Goal: Information Seeking & Learning: Learn about a topic

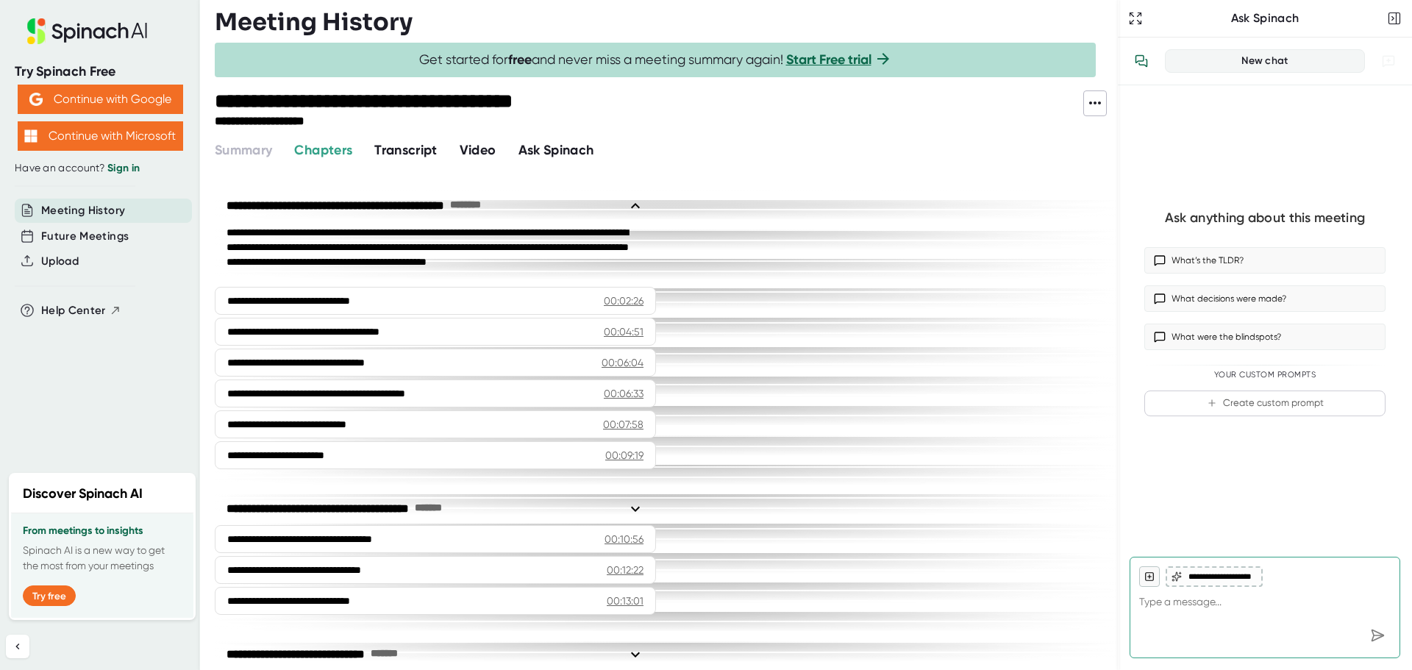
click at [490, 147] on span "Video" at bounding box center [477, 150] width 37 height 16
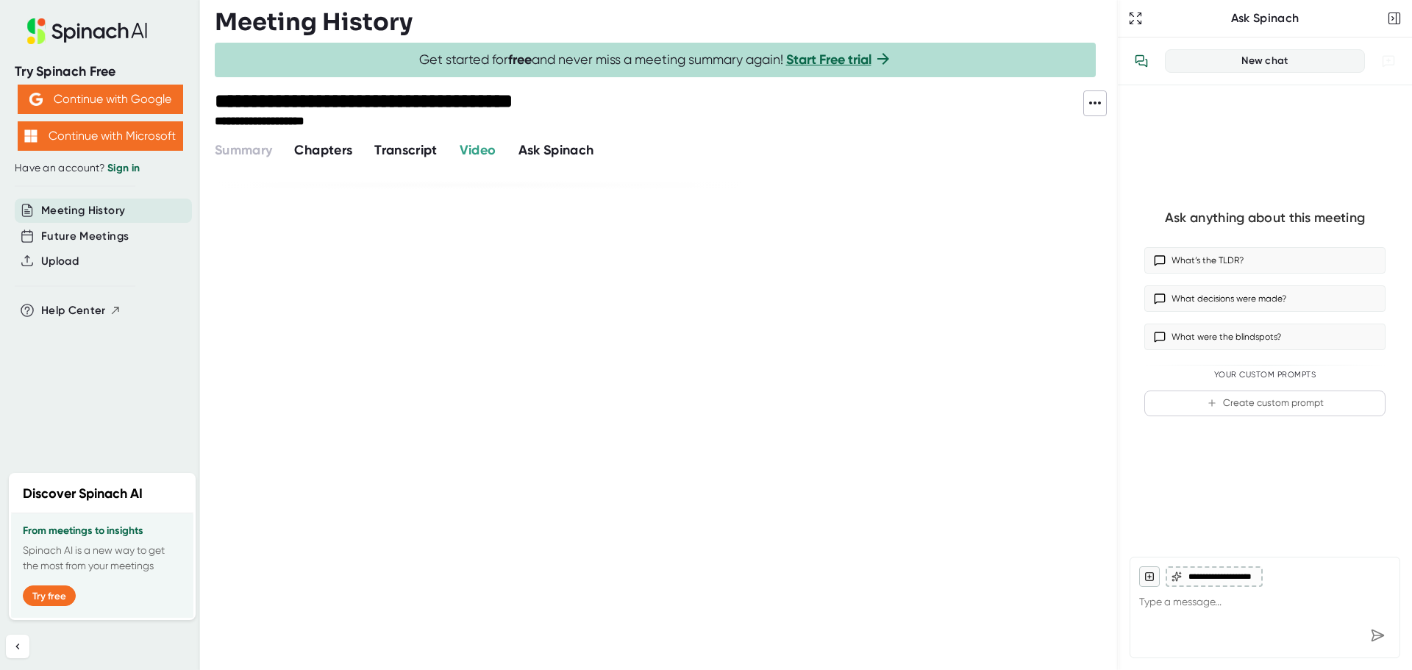
click at [351, 156] on span "Chapters" at bounding box center [323, 150] width 58 height 16
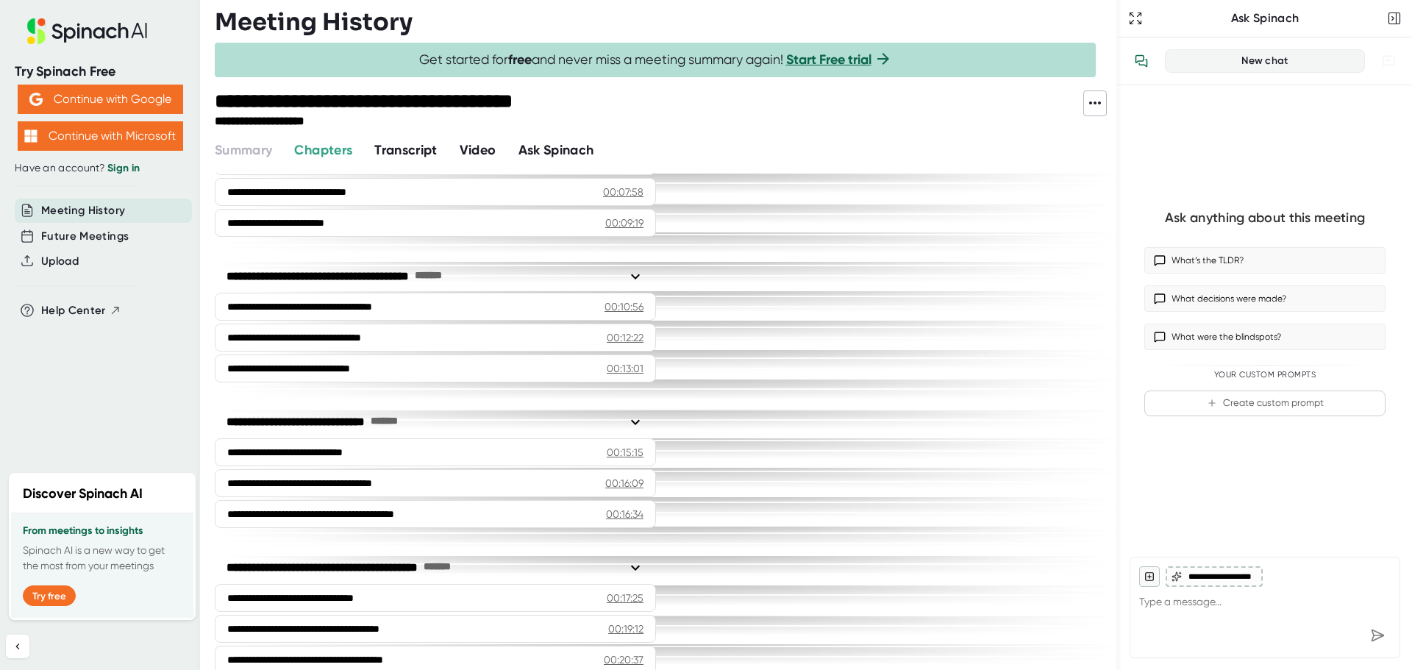
scroll to position [441, 0]
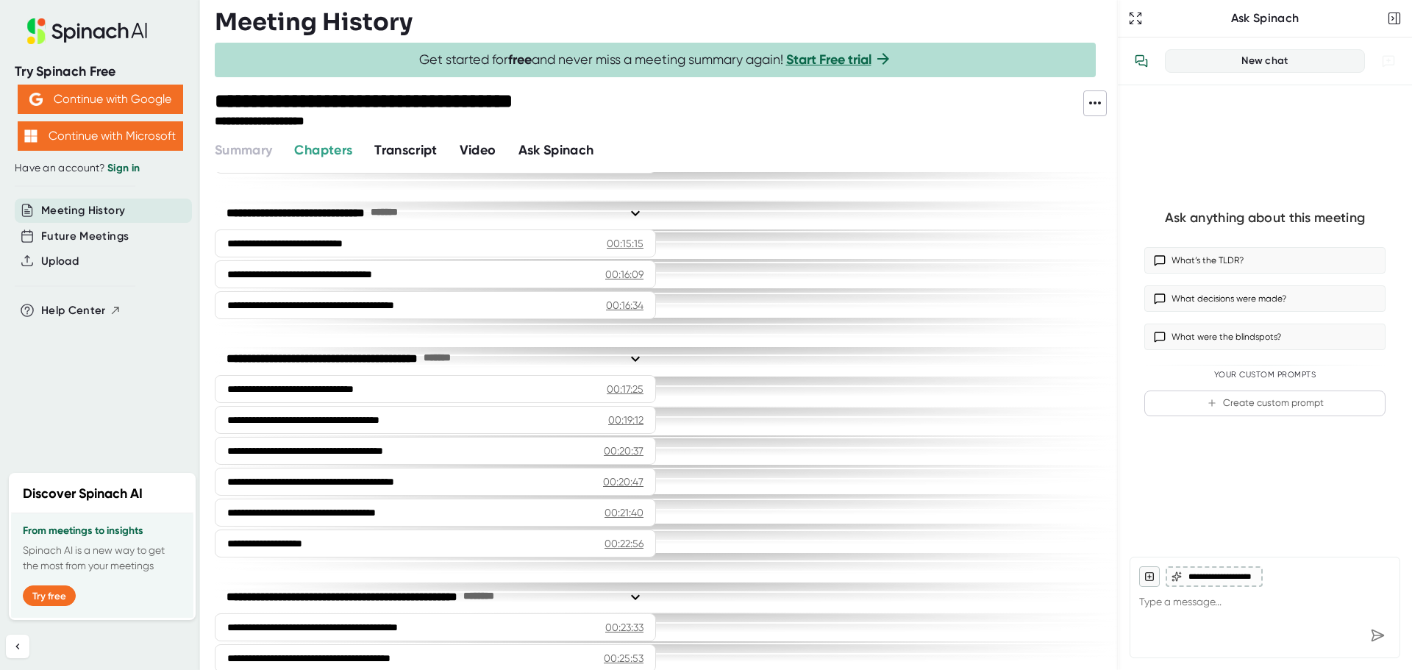
click at [406, 157] on span "Transcript" at bounding box center [405, 150] width 63 height 16
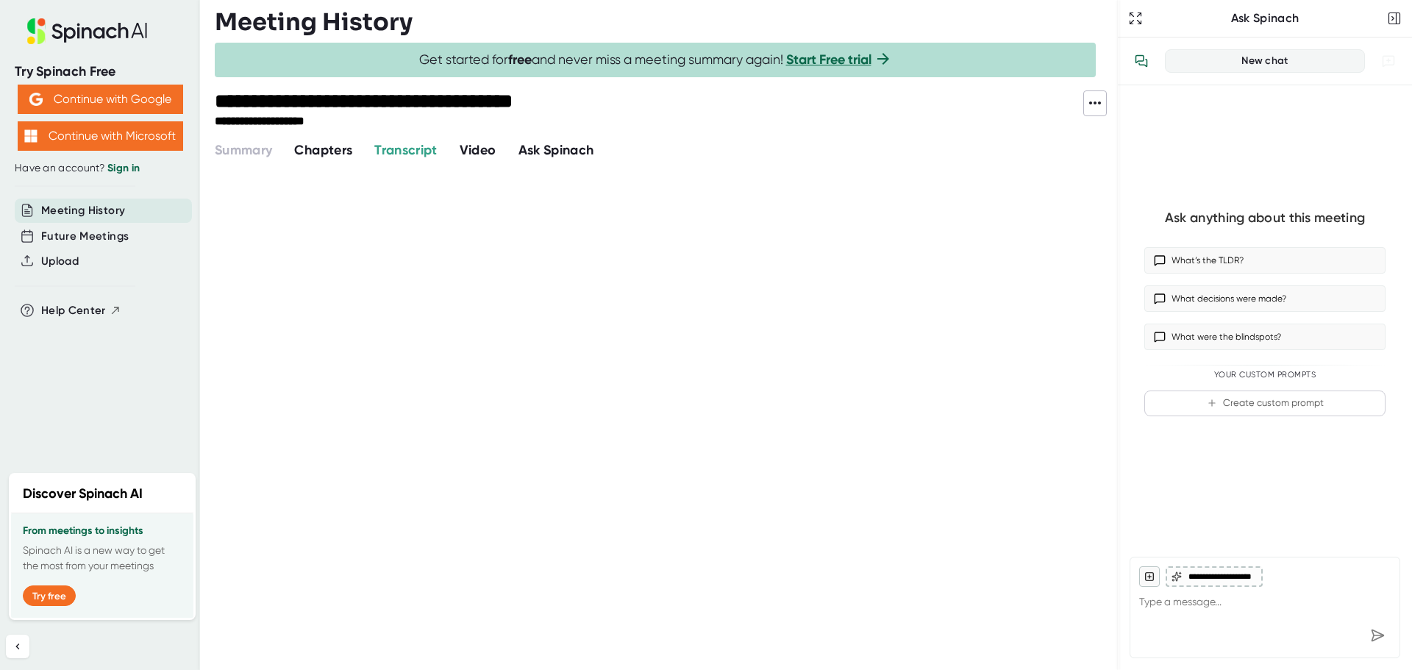
click at [478, 154] on span "Video" at bounding box center [477, 150] width 37 height 16
click at [582, 146] on span "Ask Spinach" at bounding box center [556, 150] width 76 height 16
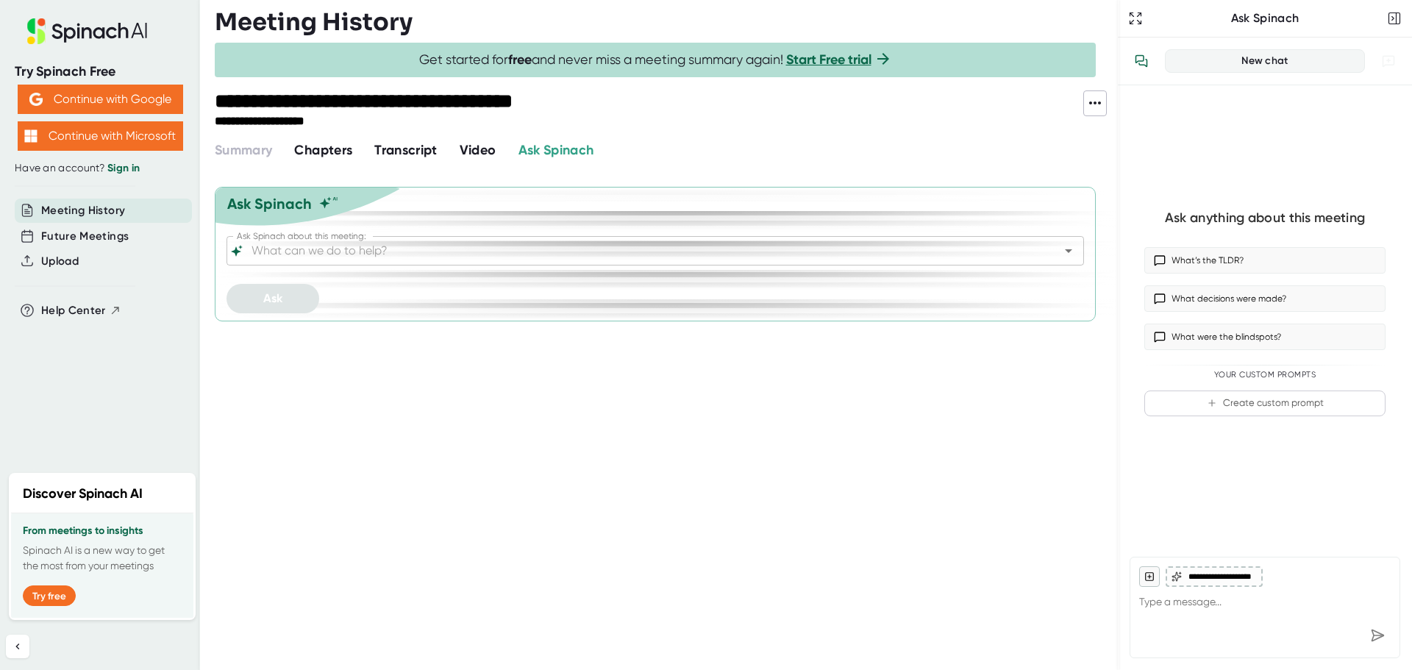
click at [437, 142] on span "Transcript" at bounding box center [405, 150] width 63 height 16
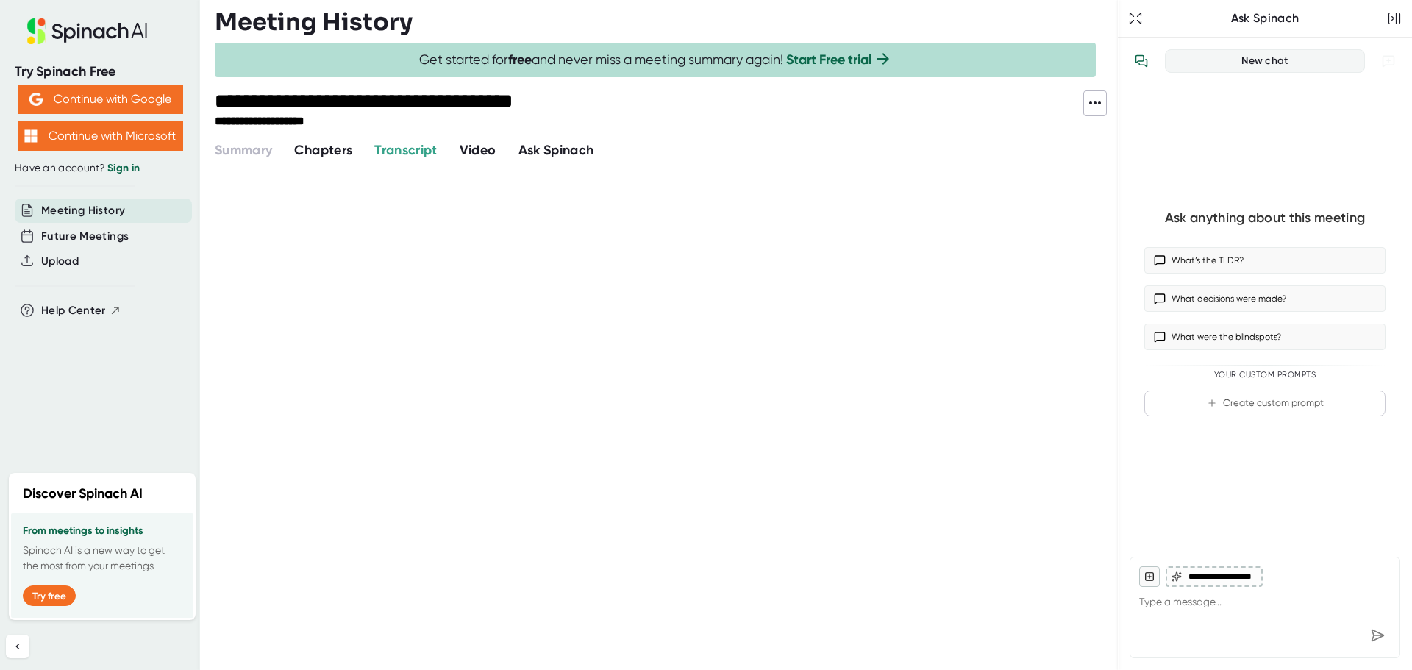
click at [482, 154] on span "Video" at bounding box center [477, 150] width 37 height 16
click at [272, 173] on div at bounding box center [479, 185] width 529 height 26
click at [335, 142] on span "Chapters" at bounding box center [323, 150] width 58 height 16
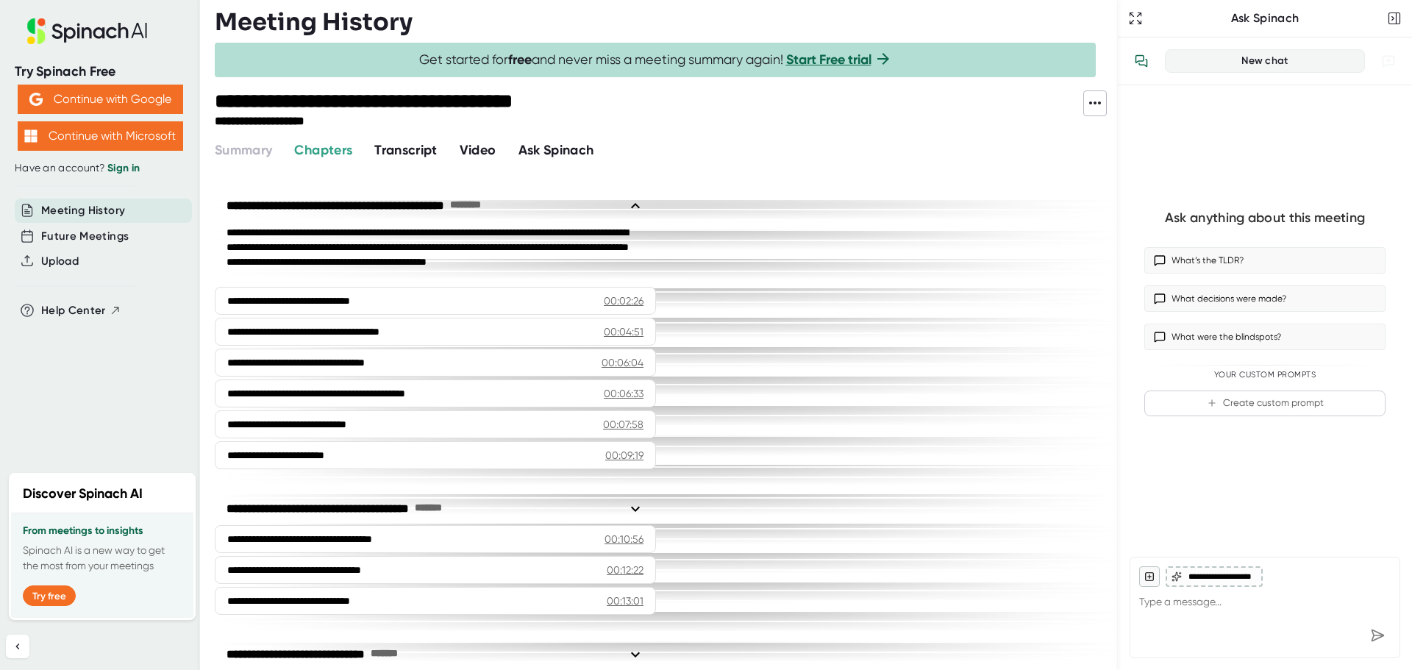
click at [467, 150] on span "Video" at bounding box center [477, 150] width 37 height 16
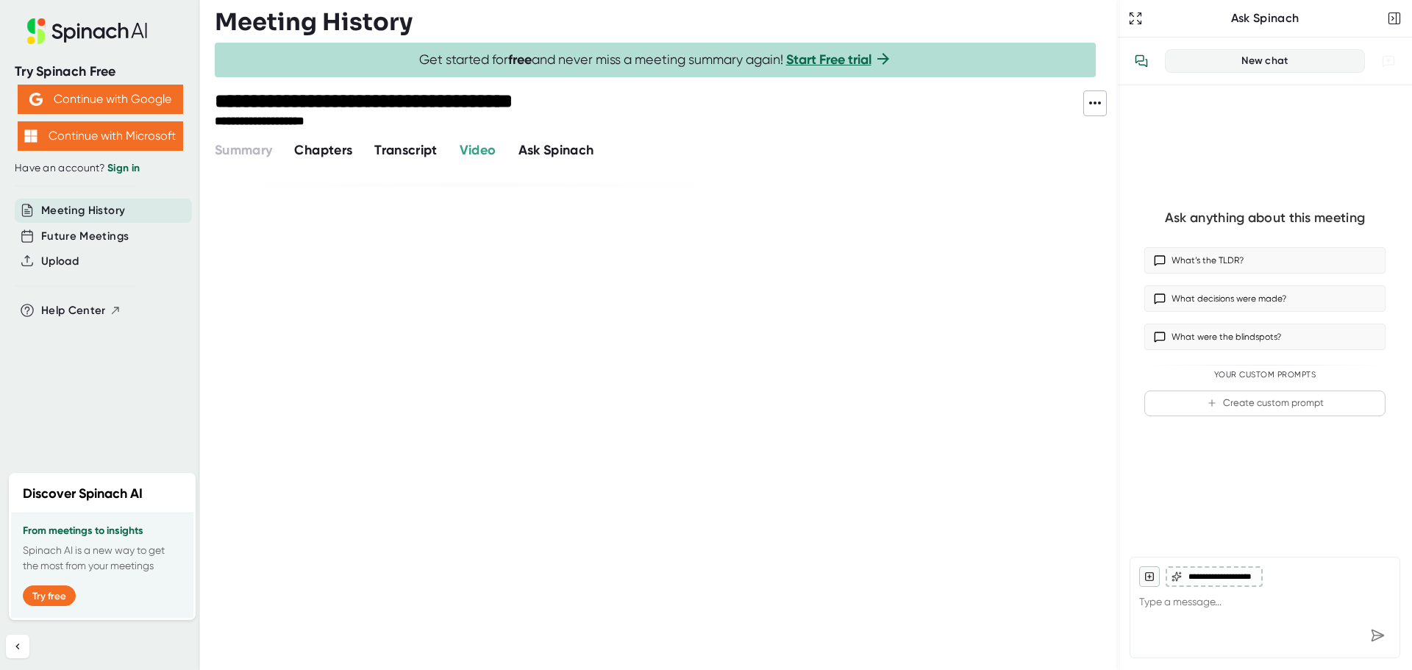
click at [412, 147] on span "Transcript" at bounding box center [405, 150] width 63 height 16
